Goal: Navigation & Orientation: Find specific page/section

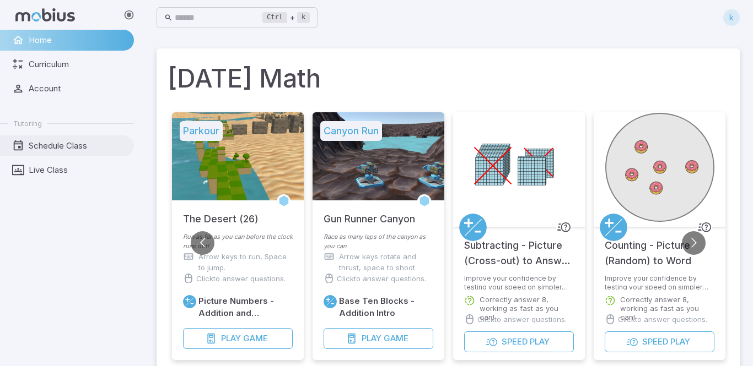
click at [98, 142] on span "Schedule Class" at bounding box center [78, 146] width 98 height 12
click at [54, 53] on ul "Home Curriculum Account Tutoring Schedule Class Live Class" at bounding box center [67, 105] width 134 height 151
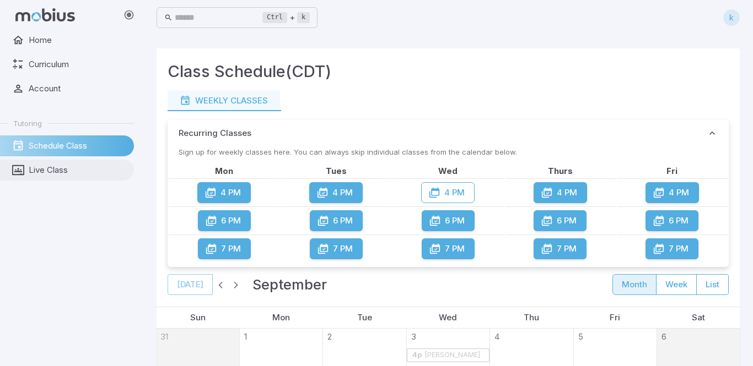
click at [23, 172] on icon at bounding box center [18, 170] width 12 height 12
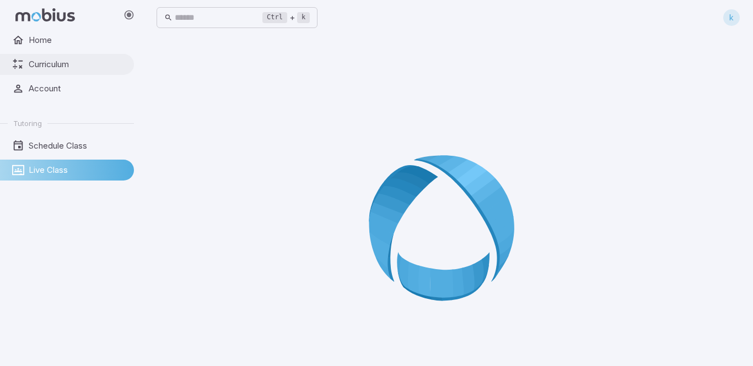
click at [32, 57] on link "Curriculum" at bounding box center [67, 64] width 134 height 21
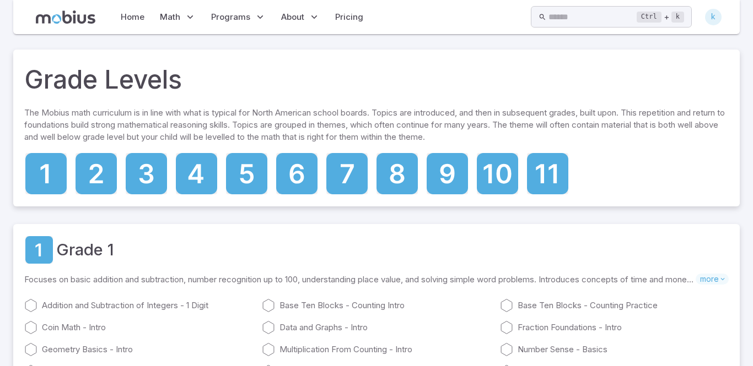
scroll to position [4204, 0]
